Goal: Task Accomplishment & Management: Manage account settings

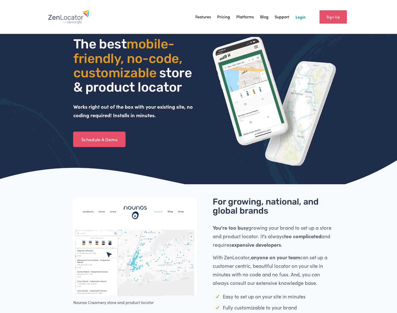
click at [301, 18] on link "Login" at bounding box center [300, 17] width 10 height 8
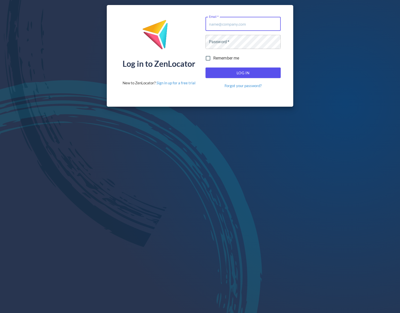
click at [227, 24] on input "Email   *" at bounding box center [243, 24] width 75 height 14
type input "[EMAIL_ADDRESS][DOMAIN_NAME]"
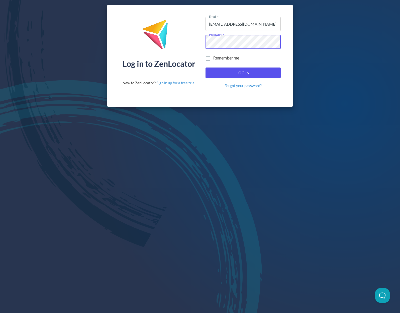
click at [206, 67] on button "Log In" at bounding box center [243, 72] width 75 height 11
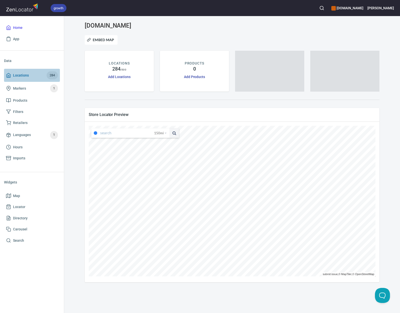
click at [23, 75] on span "Locations" at bounding box center [21, 75] width 16 height 6
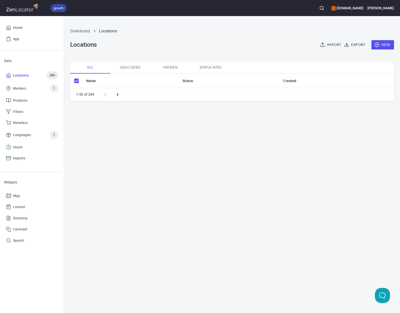
checkbox input "false"
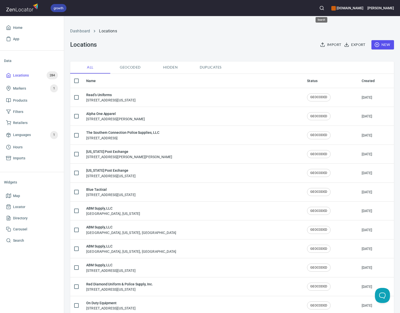
click at [325, 8] on icon "button" at bounding box center [322, 8] width 5 height 5
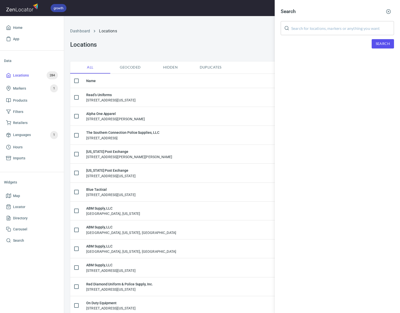
click at [323, 28] on input "text" at bounding box center [343, 28] width 103 height 14
type input "abm"
click at [386, 45] on span "Search" at bounding box center [383, 44] width 14 height 6
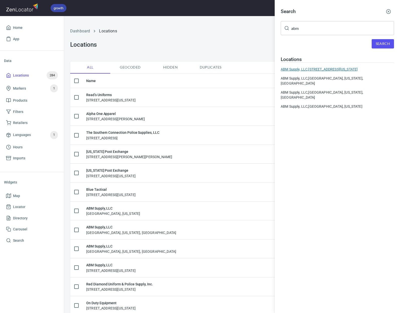
click at [326, 70] on div "ABM Supply, LLC, [STREET_ADDRESS][US_STATE]" at bounding box center [337, 69] width 113 height 5
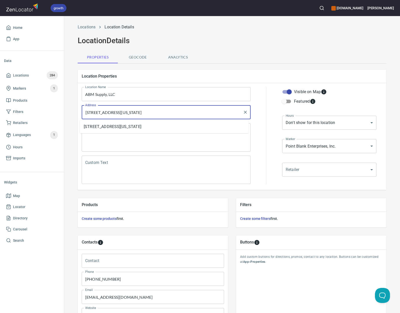
drag, startPoint x: 151, startPoint y: 111, endPoint x: 64, endPoint y: 109, distance: 86.9
click at [67, 109] on div "Locations Location Details Location Details Properties Geocode Analytics Locati…" at bounding box center [232, 197] width 336 height 352
paste input "[STREET_ADDRESS]"
click at [121, 127] on li "[STREET_ADDRESS][US_STATE]" at bounding box center [164, 126] width 169 height 9
type input "[STREET_ADDRESS][US_STATE]"
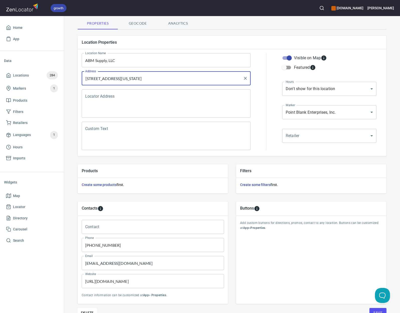
scroll to position [50, 0]
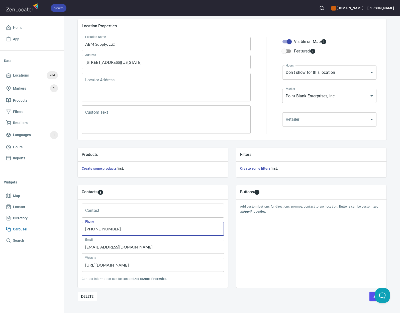
drag, startPoint x: 118, startPoint y: 230, endPoint x: 55, endPoint y: 226, distance: 63.1
click at [63, 227] on div "growth [DOMAIN_NAME] [PERSON_NAME] Home App Data Locations 284 Markers 1 Produc…" at bounding box center [200, 156] width 400 height 313
paste input "284-9342"
type input "[PHONE_NUMBER]"
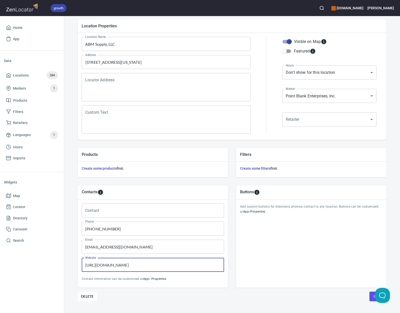
drag, startPoint x: 143, startPoint y: 265, endPoint x: 65, endPoint y: 264, distance: 77.5
click at [70, 264] on div "Contacts Contact Contact Phone [PHONE_NUMBER] Phone Email [EMAIL_ADDRESS][DOMAI…" at bounding box center [232, 236] width 325 height 118
paste input "[DOMAIN_NAME]"
type input "[DOMAIN_NAME]"
click at [138, 246] on input "[EMAIL_ADDRESS][DOMAIN_NAME]" at bounding box center [153, 247] width 143 height 14
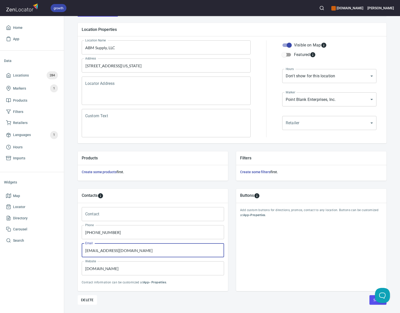
scroll to position [60, 0]
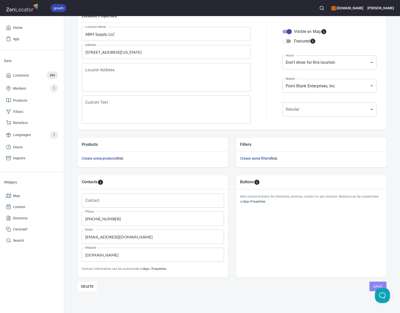
click at [372, 286] on button "Save" at bounding box center [378, 286] width 17 height 10
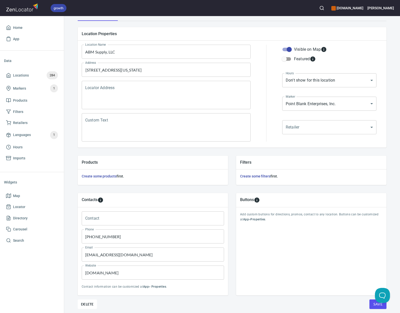
scroll to position [10, 0]
